Goal: Task Accomplishment & Management: Manage account settings

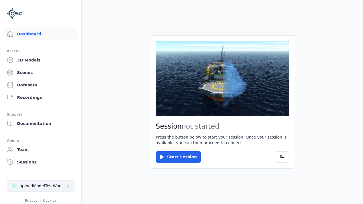
click at [41, 186] on div "uploadModelTestWorkspace" at bounding box center [43, 186] width 46 height 6
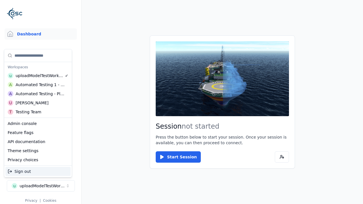
click at [38, 94] on div "Automated Testing - Playwright" at bounding box center [40, 94] width 49 height 6
click at [182, 102] on html "Support Dashboard Assets 3D Models Scenes Datasets Recordings Support Documenta…" at bounding box center [181, 102] width 363 height 204
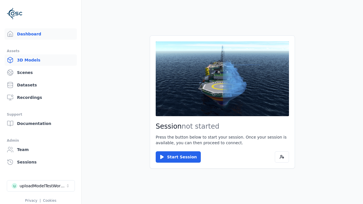
click at [41, 60] on link "3D Models" at bounding box center [41, 60] width 72 height 11
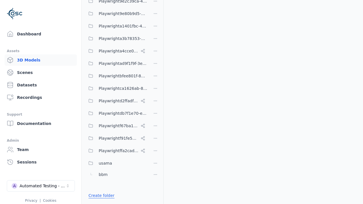
click at [102, 196] on link "Create folder" at bounding box center [102, 196] width 26 height 6
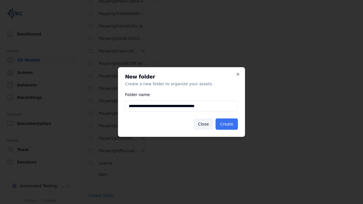
type input "**********"
click at [227, 124] on button "Create" at bounding box center [227, 124] width 22 height 11
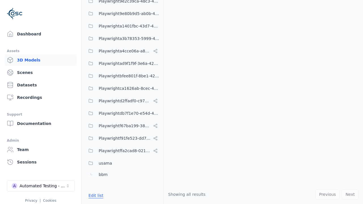
scroll to position [224, 0]
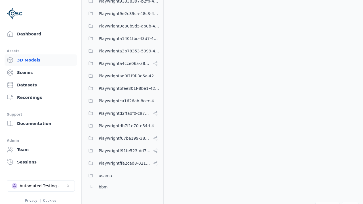
click at [96, 203] on button "Edit list" at bounding box center [96, 208] width 22 height 10
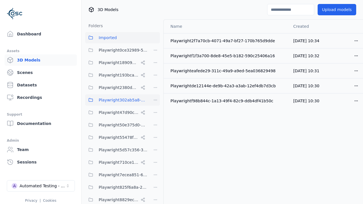
click at [156, 100] on html "Support Dashboard Assets 3D Models Scenes Datasets Recordings Support Documenta…" at bounding box center [181, 102] width 363 height 204
click at [155, 130] on div "Rename" at bounding box center [155, 130] width 38 height 9
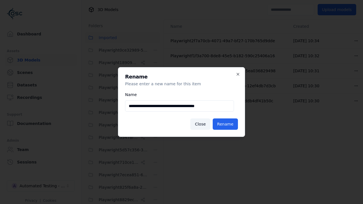
click at [180, 106] on input "**********" at bounding box center [179, 106] width 109 height 11
type input "**********"
click at [225, 124] on button "Rename" at bounding box center [225, 124] width 25 height 11
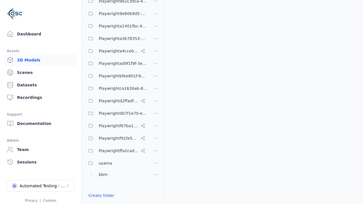
click at [156, 102] on html "Support Dashboard Assets 3D Models Scenes Datasets Recordings Support Documenta…" at bounding box center [181, 102] width 363 height 204
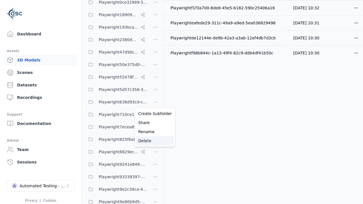
click at [155, 141] on div "Delete" at bounding box center [155, 141] width 38 height 9
